Goal: Information Seeking & Learning: Find specific fact

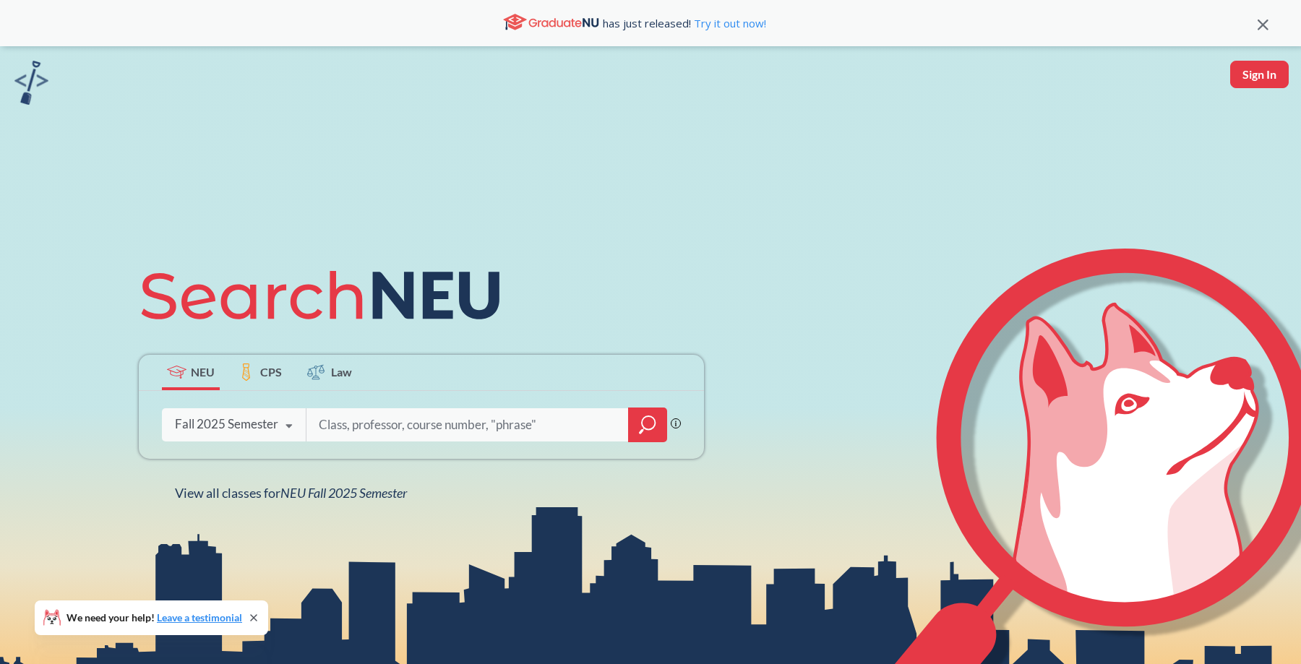
click at [1238, 82] on button "Sign In" at bounding box center [1260, 74] width 59 height 27
select select "US"
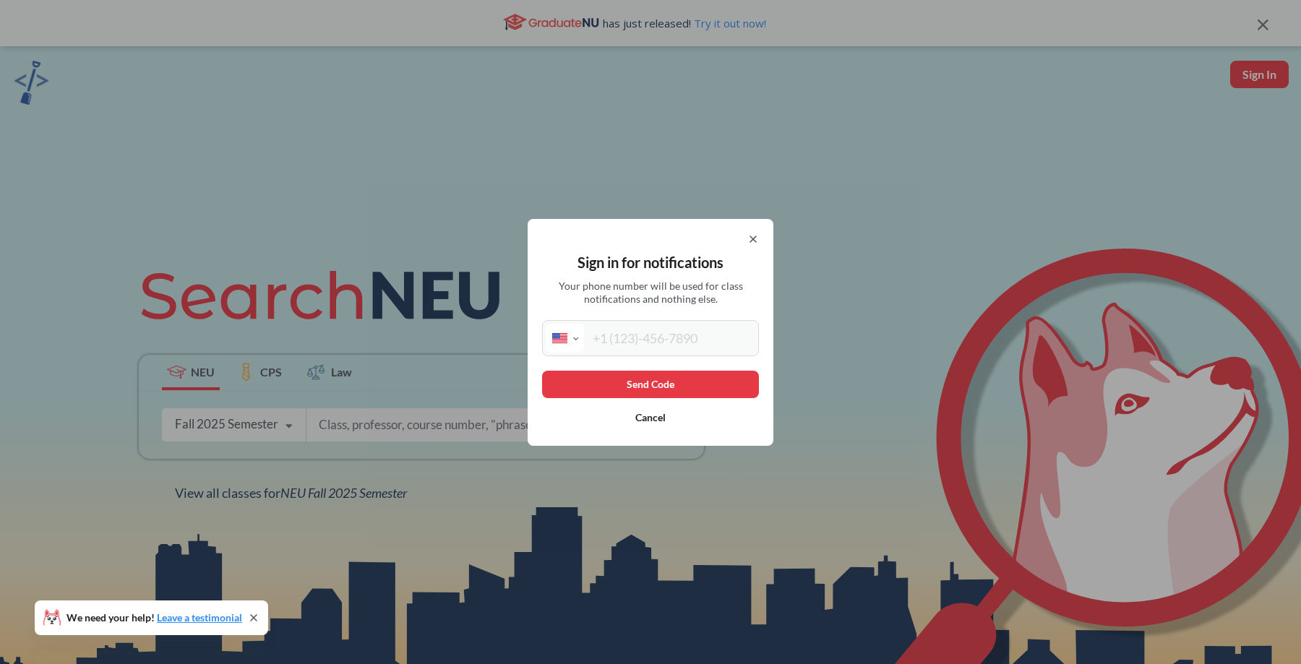
click at [638, 343] on input "tel" at bounding box center [669, 338] width 171 height 29
type input "[PHONE_NUMBER]"
click at [750, 239] on icon at bounding box center [754, 240] width 12 height 12
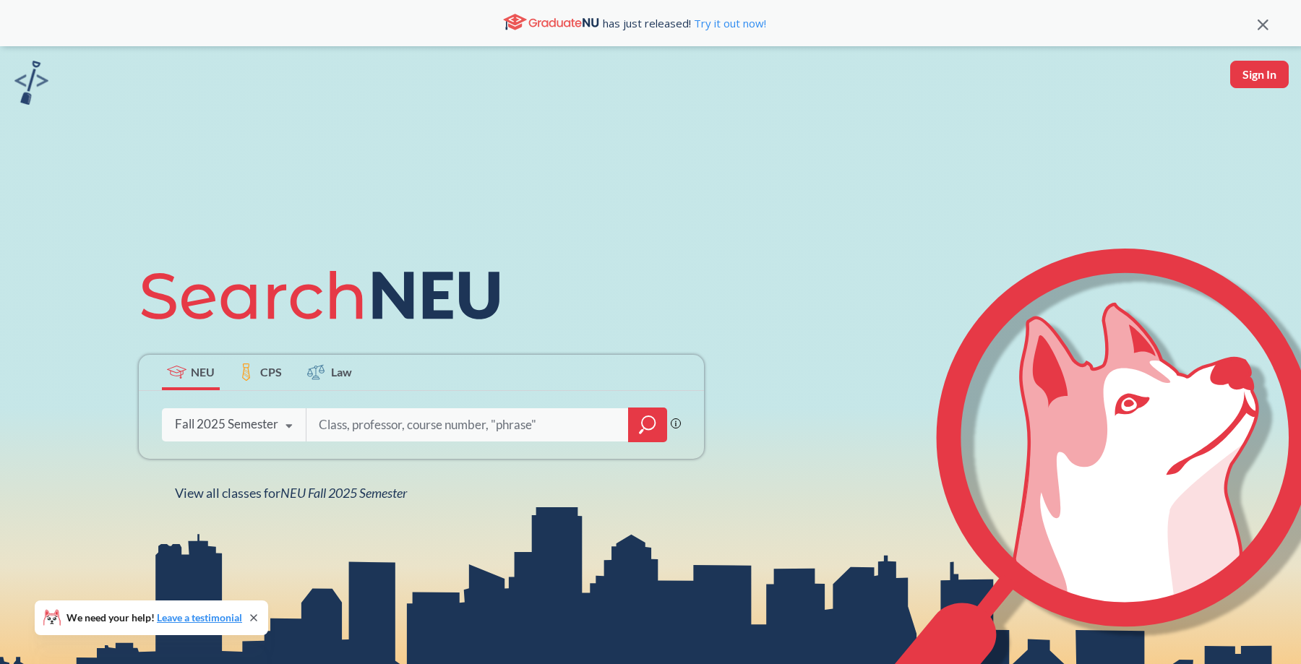
click at [398, 428] on input "search" at bounding box center [467, 425] width 301 height 30
type input "discrete structures"
click at [643, 418] on icon "magnifying glass" at bounding box center [648, 422] width 13 height 13
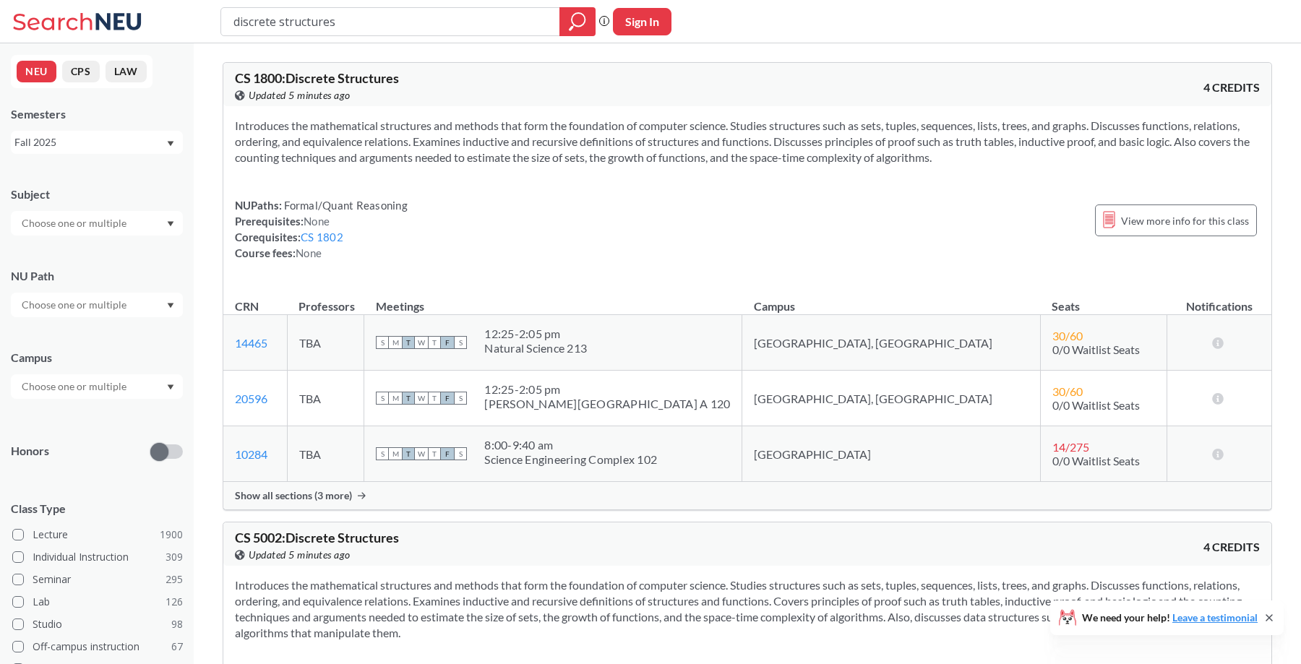
click at [55, 20] on icon at bounding box center [79, 21] width 134 height 29
